Goal: Task Accomplishment & Management: Use online tool/utility

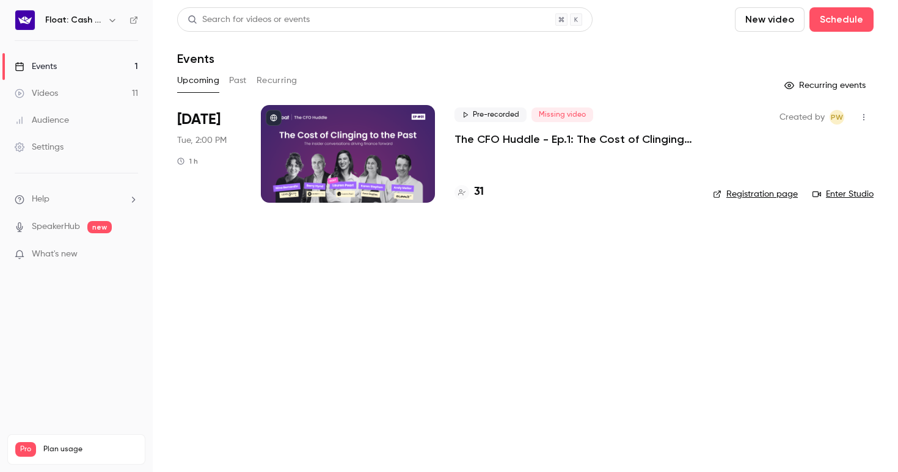
click at [466, 137] on p "The CFO Huddle - Ep.1: The Cost of Clinging to the Past" at bounding box center [573, 139] width 239 height 15
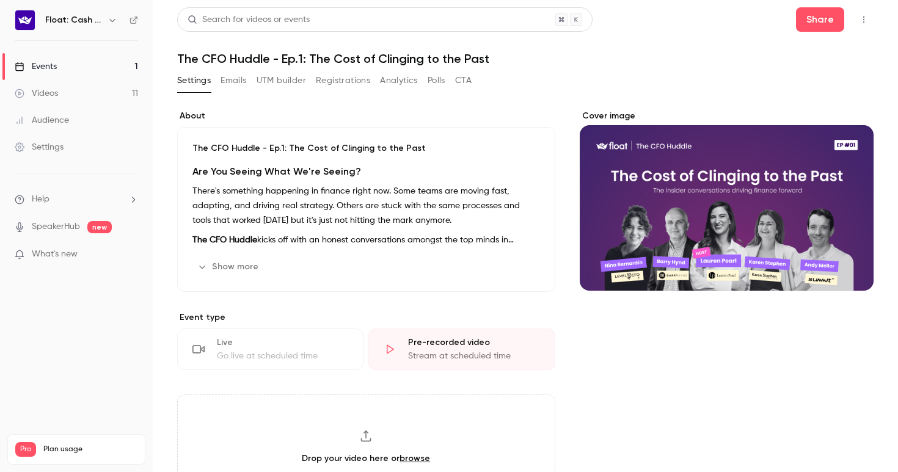
scroll to position [201, 0]
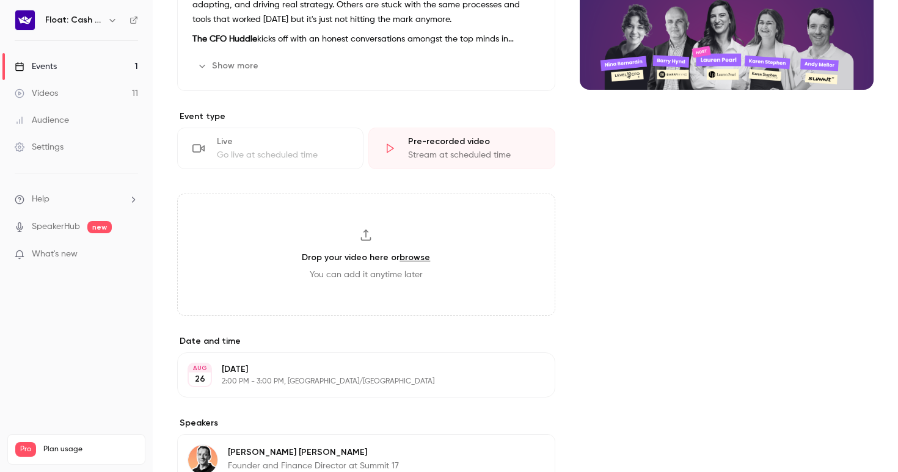
click at [413, 253] on link "browse" at bounding box center [414, 257] width 31 height 10
type input "**********"
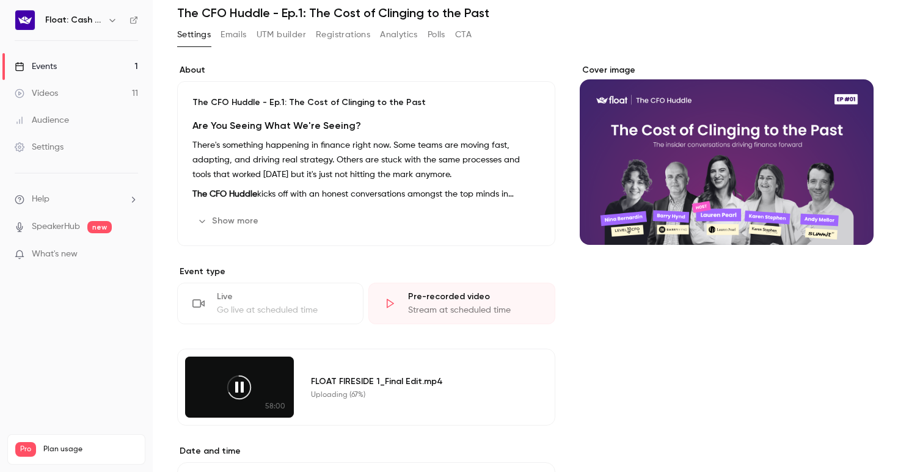
scroll to position [0, 0]
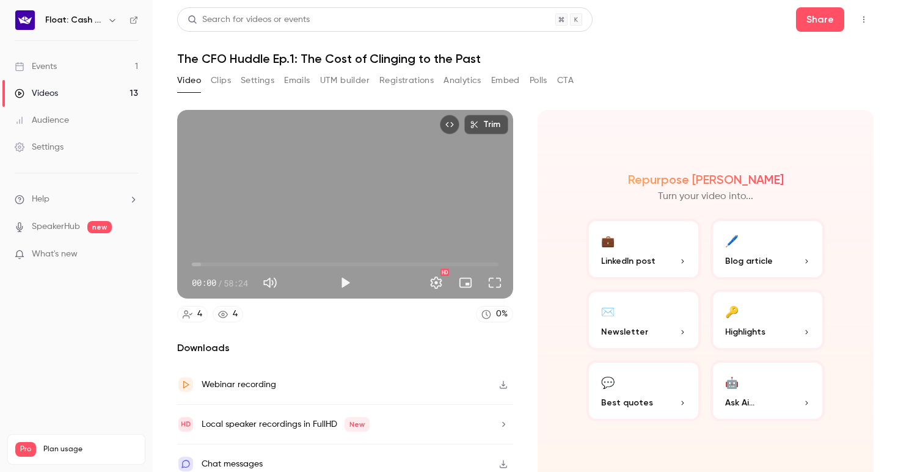
scroll to position [12, 0]
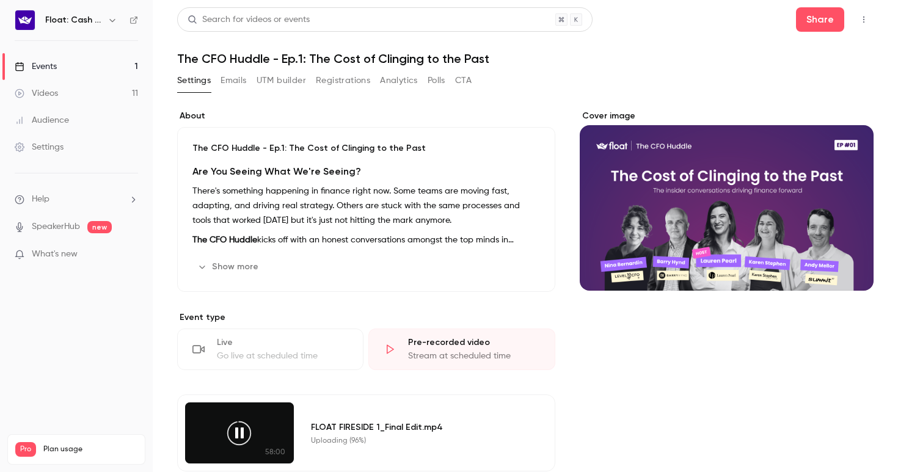
scroll to position [170, 0]
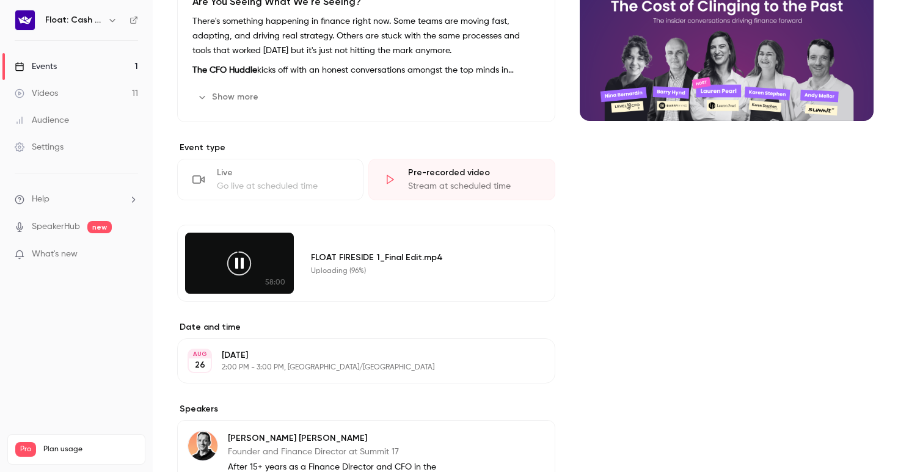
click at [245, 262] on icon at bounding box center [238, 263] width 27 height 27
click at [245, 263] on icon at bounding box center [238, 263] width 27 height 27
